Goal: Task Accomplishment & Management: Complete application form

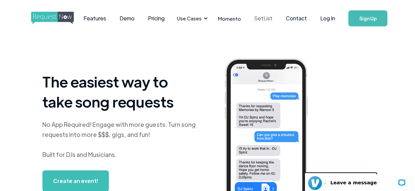
click at [271, 19] on link "SetList" at bounding box center [263, 18] width 31 height 21
click at [325, 20] on link "Log In" at bounding box center [328, 18] width 28 height 23
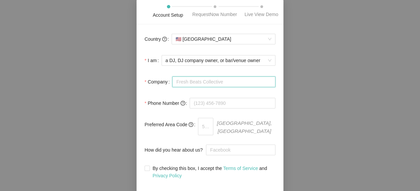
click at [238, 86] on input "Company" at bounding box center [223, 82] width 103 height 11
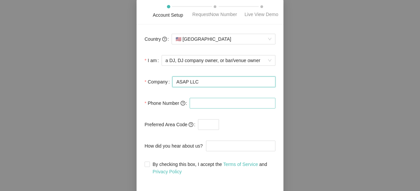
type input "ASAP LLC"
click at [227, 106] on input "tel" at bounding box center [233, 103] width 86 height 11
type input "[PHONE_NUMBER]"
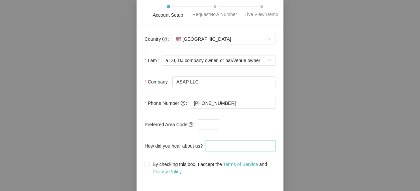
click at [223, 149] on input "How did you hear about us?" at bounding box center [241, 146] width 70 height 11
type input "YT Crate Hackers"
click at [148, 164] on input "By checking this box, I accept the Terms of Service and Privacy Policy" at bounding box center [147, 164] width 5 height 5
checkbox input "true"
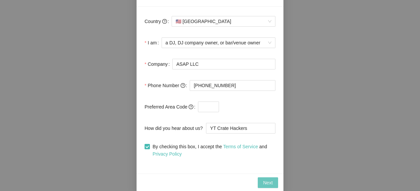
click at [271, 182] on span "Next" at bounding box center [268, 182] width 10 height 7
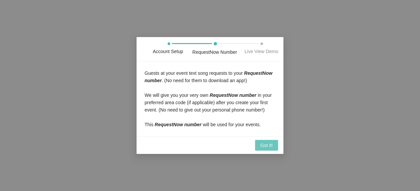
scroll to position [0, 0]
click at [267, 147] on span "Got it!" at bounding box center [267, 145] width 12 height 7
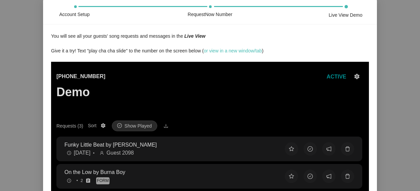
click at [397, 16] on div "Account Setup RequestNow Number Live View Demo You will see all your guests' so…" at bounding box center [210, 95] width 420 height 191
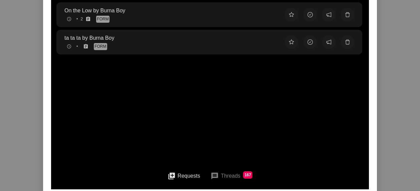
scroll to position [130, 0]
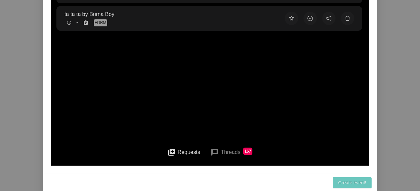
click at [362, 182] on span "Create event!" at bounding box center [353, 182] width 28 height 7
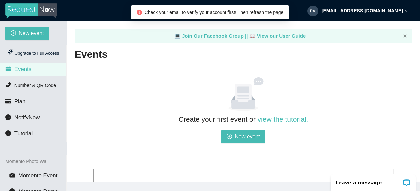
click at [21, 13] on img at bounding box center [31, 10] width 52 height 15
click at [33, 30] on span "New event" at bounding box center [31, 33] width 25 height 8
click at [25, 8] on img at bounding box center [31, 10] width 52 height 15
click at [406, 9] on div "[EMAIL_ADDRESS][DOMAIN_NAME]" at bounding box center [358, 10] width 101 height 21
